Goal: Check status: Check status

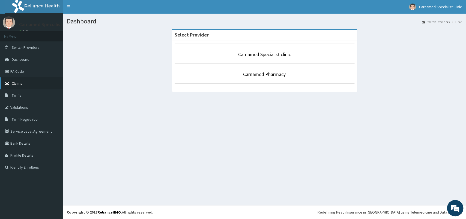
click at [18, 82] on span "Claims" at bounding box center [17, 83] width 11 height 5
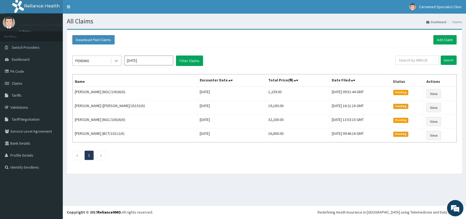
click at [120, 61] on div at bounding box center [116, 61] width 10 height 10
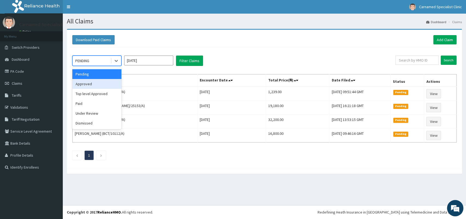
click at [96, 83] on div "Approved" at bounding box center [96, 84] width 49 height 10
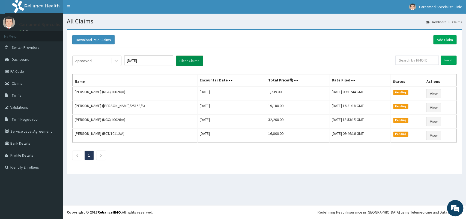
click at [182, 60] on button "Filter Claims" at bounding box center [189, 61] width 27 height 10
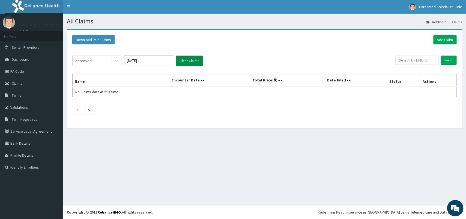
click at [182, 60] on button "Filter Claims" at bounding box center [189, 61] width 27 height 10
click at [117, 62] on icon at bounding box center [116, 60] width 5 height 5
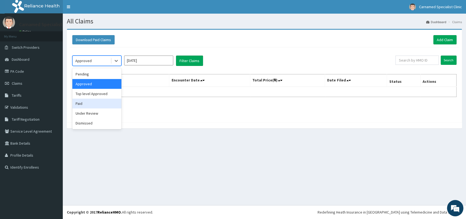
click at [106, 101] on div "Paid" at bounding box center [96, 104] width 49 height 10
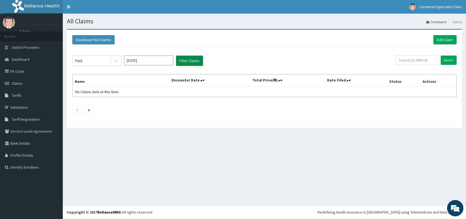
click at [183, 61] on button "Filter Claims" at bounding box center [189, 61] width 27 height 10
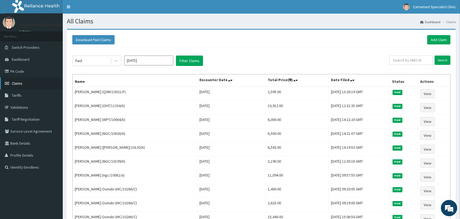
click at [35, 85] on link "Claims" at bounding box center [31, 84] width 63 height 12
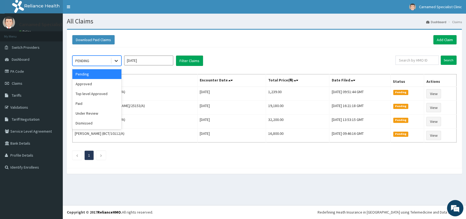
click at [115, 59] on icon at bounding box center [116, 60] width 5 height 5
click at [105, 94] on div "Top level Approved" at bounding box center [96, 94] width 49 height 10
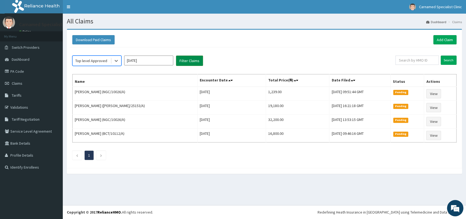
click at [183, 61] on button "Filter Claims" at bounding box center [189, 61] width 27 height 10
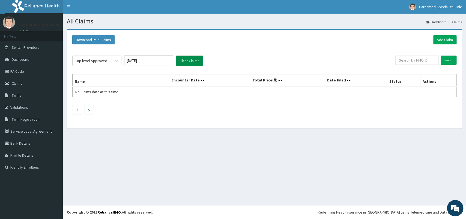
click at [183, 61] on button "Filter Claims" at bounding box center [189, 61] width 27 height 10
click at [115, 60] on icon at bounding box center [116, 60] width 5 height 5
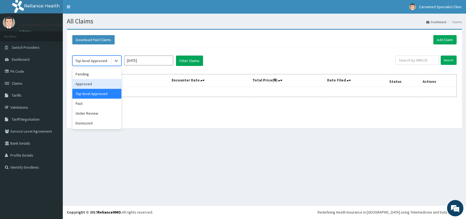
click at [81, 85] on div "Approved" at bounding box center [96, 84] width 49 height 10
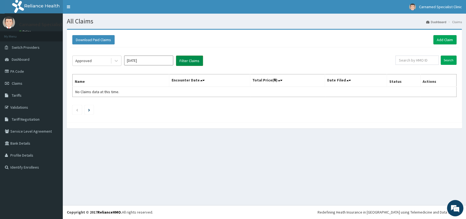
click at [182, 58] on button "Filter Claims" at bounding box center [189, 61] width 27 height 10
click at [184, 60] on button "Filter Claims" at bounding box center [189, 61] width 27 height 10
click at [186, 60] on button "Filter Claims" at bounding box center [189, 61] width 27 height 10
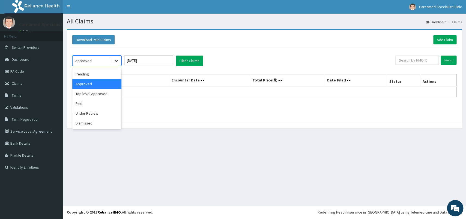
click at [116, 59] on icon at bounding box center [116, 60] width 5 height 5
click at [102, 106] on div "Paid" at bounding box center [96, 104] width 49 height 10
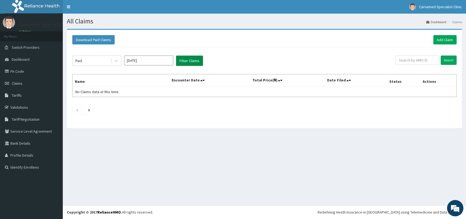
click at [184, 61] on button "Filter Claims" at bounding box center [189, 61] width 27 height 10
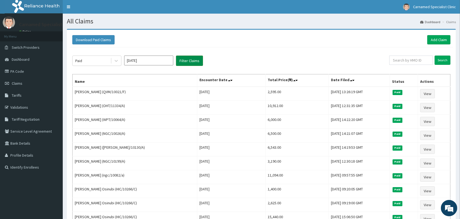
click at [184, 61] on button "Filter Claims" at bounding box center [189, 61] width 27 height 10
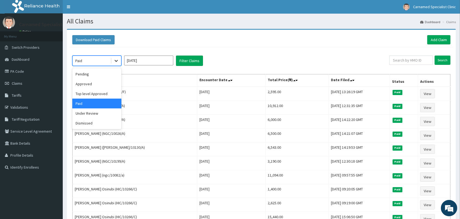
click at [117, 60] on icon at bounding box center [116, 60] width 5 height 5
click at [86, 84] on div "Approved" at bounding box center [96, 84] width 49 height 10
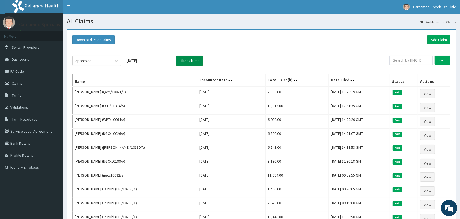
click at [179, 60] on button "Filter Claims" at bounding box center [189, 61] width 27 height 10
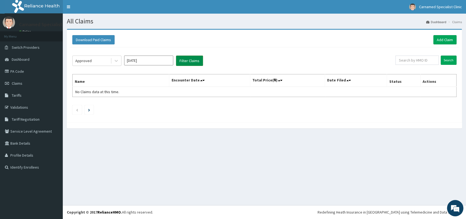
click at [190, 61] on button "Filter Claims" at bounding box center [189, 61] width 27 height 10
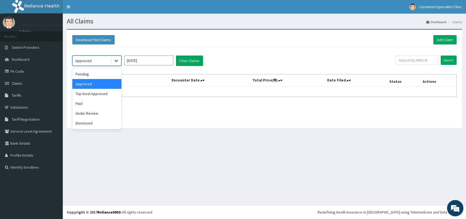
click at [116, 60] on icon at bounding box center [116, 60] width 5 height 5
click at [99, 111] on div "Under Review" at bounding box center [96, 114] width 49 height 10
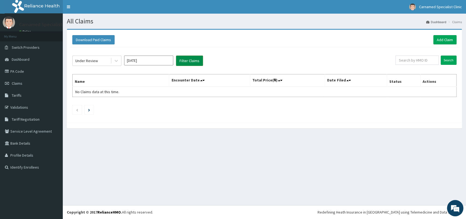
click at [182, 60] on button "Filter Claims" at bounding box center [189, 61] width 27 height 10
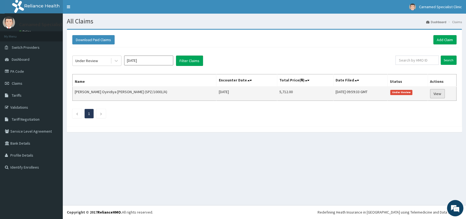
click at [431, 95] on link "View" at bounding box center [437, 93] width 15 height 9
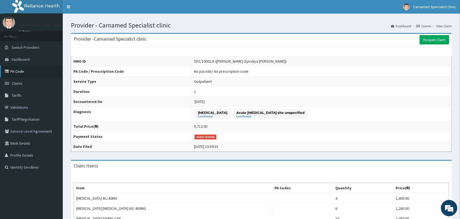
click at [31, 73] on link "PA Code" at bounding box center [31, 72] width 63 height 12
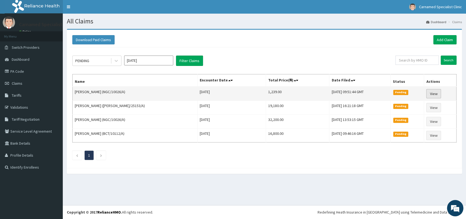
click at [433, 91] on link "View" at bounding box center [433, 93] width 15 height 9
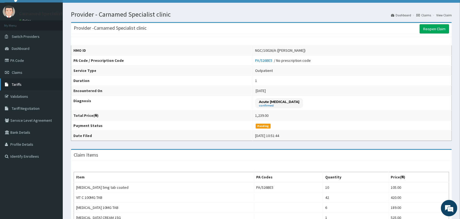
scroll to position [10, 0]
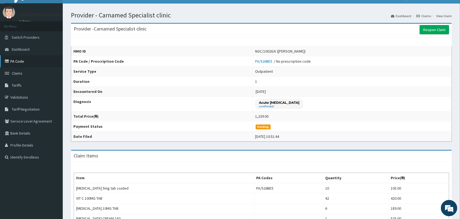
click at [15, 58] on link "PA Code" at bounding box center [31, 61] width 63 height 12
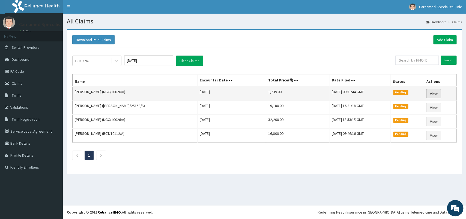
click at [435, 91] on link "View" at bounding box center [433, 93] width 15 height 9
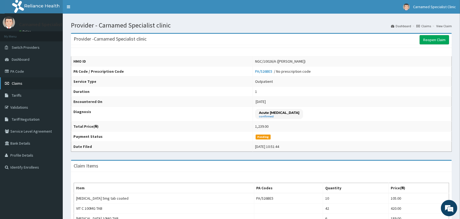
click at [28, 79] on link "Claims" at bounding box center [31, 84] width 63 height 12
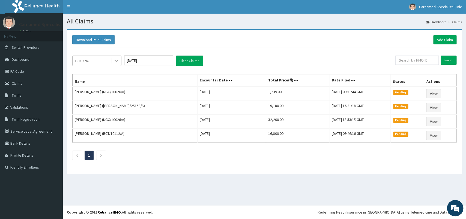
click at [115, 59] on icon at bounding box center [116, 60] width 5 height 5
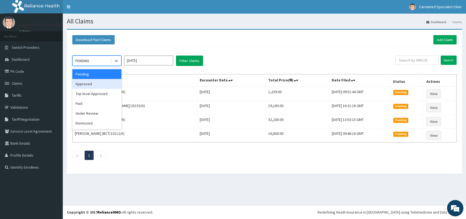
click at [107, 82] on div "Approved" at bounding box center [96, 84] width 49 height 10
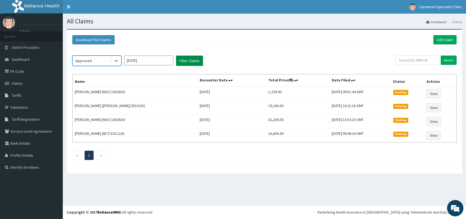
click at [185, 60] on button "Filter Claims" at bounding box center [189, 61] width 27 height 10
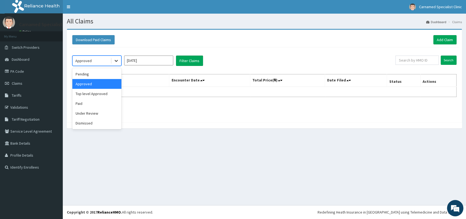
click at [118, 60] on icon at bounding box center [116, 60] width 5 height 5
click at [103, 93] on div "Top level Approved" at bounding box center [96, 94] width 49 height 10
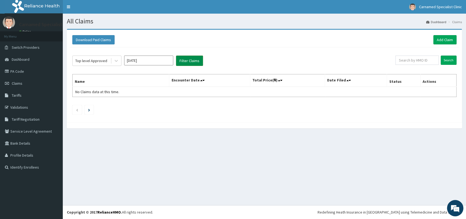
click at [177, 61] on button "Filter Claims" at bounding box center [189, 61] width 27 height 10
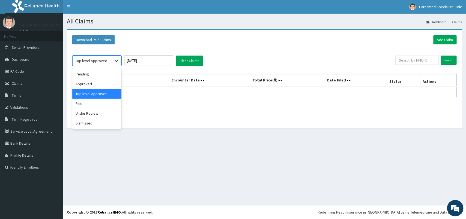
click at [114, 62] on icon at bounding box center [116, 60] width 5 height 5
click at [94, 104] on div "Paid" at bounding box center [96, 104] width 49 height 10
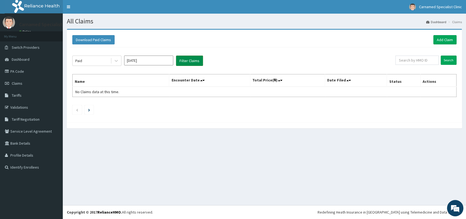
click at [198, 64] on button "Filter Claims" at bounding box center [189, 61] width 27 height 10
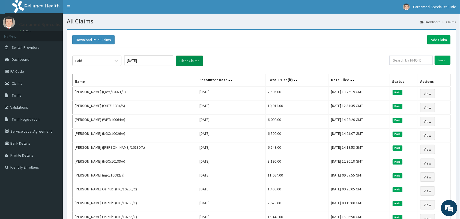
click at [198, 64] on button "Filter Claims" at bounding box center [189, 61] width 27 height 10
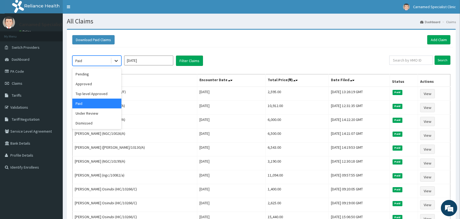
click at [116, 60] on icon at bounding box center [116, 60] width 5 height 5
click at [101, 114] on div "Under Review" at bounding box center [96, 114] width 49 height 10
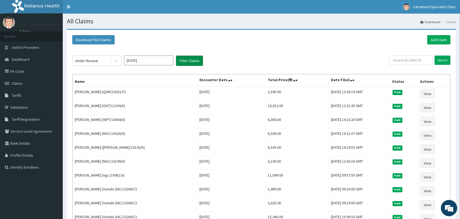
click at [183, 60] on button "Filter Claims" at bounding box center [189, 61] width 27 height 10
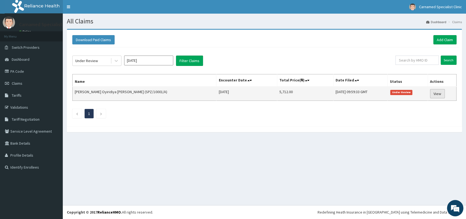
click at [435, 92] on link "View" at bounding box center [437, 93] width 15 height 9
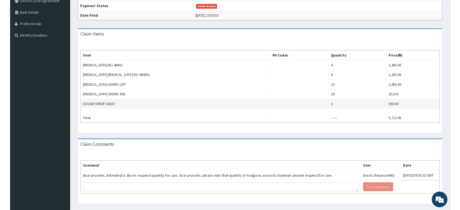
scroll to position [115, 0]
